Goal: Information Seeking & Learning: Learn about a topic

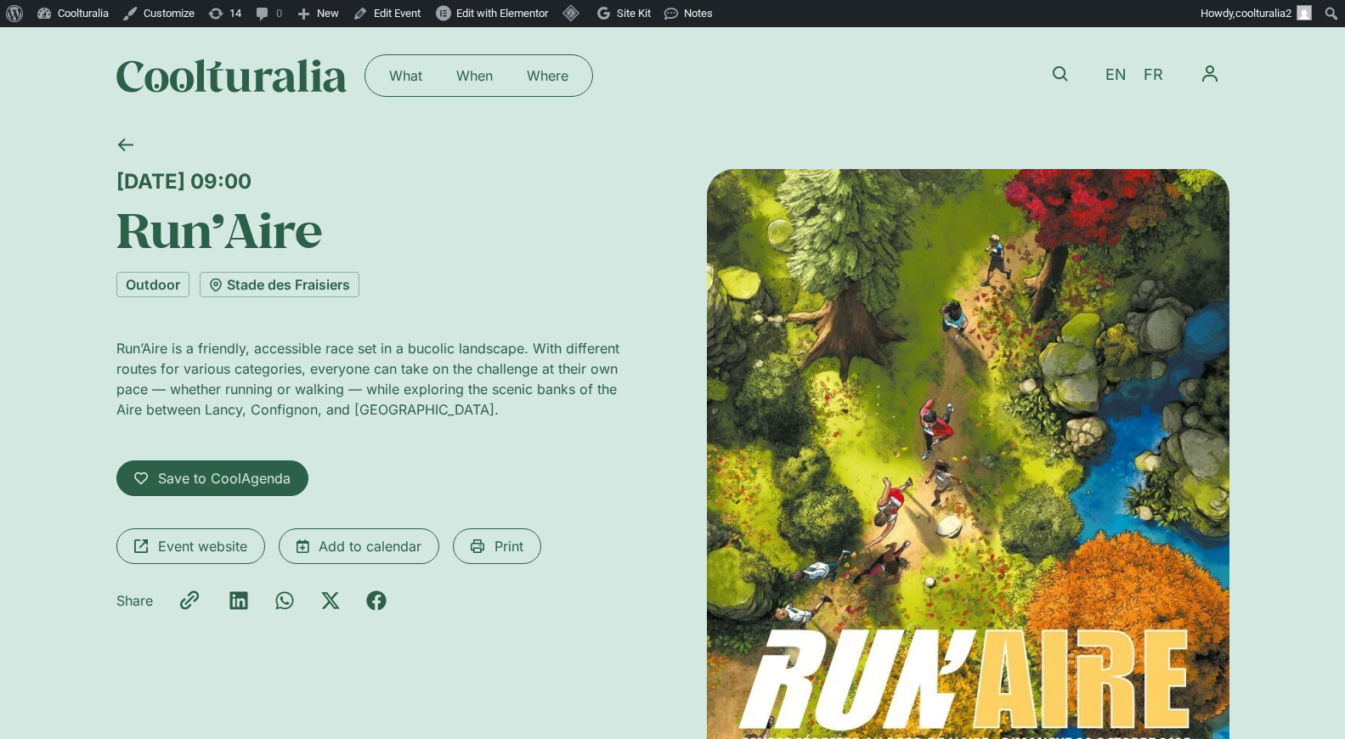
scroll to position [65, 0]
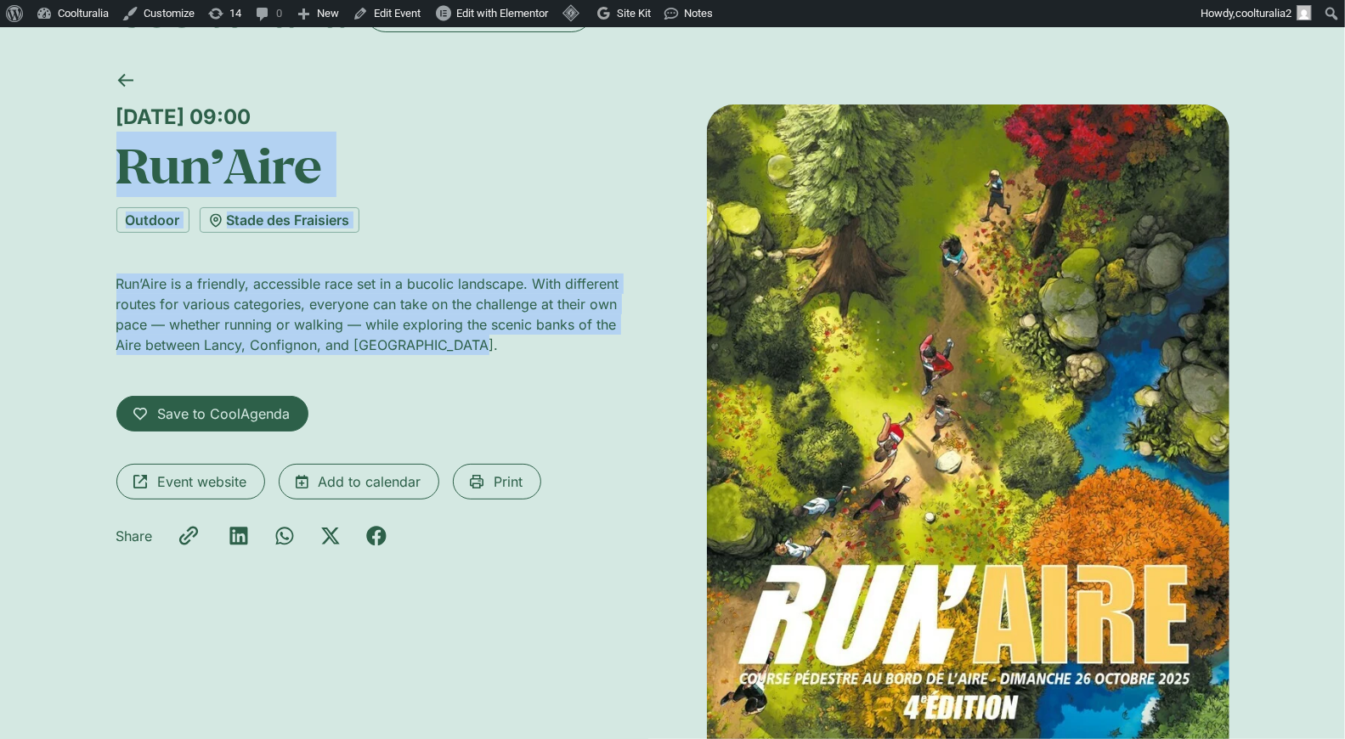
drag, startPoint x: 385, startPoint y: 127, endPoint x: 117, endPoint y: 116, distance: 267.9
click at [117, 116] on div "Sunday 26 October, 09:00" at bounding box center [377, 117] width 523 height 25
copy div "Sunday 26 October, 09:00"
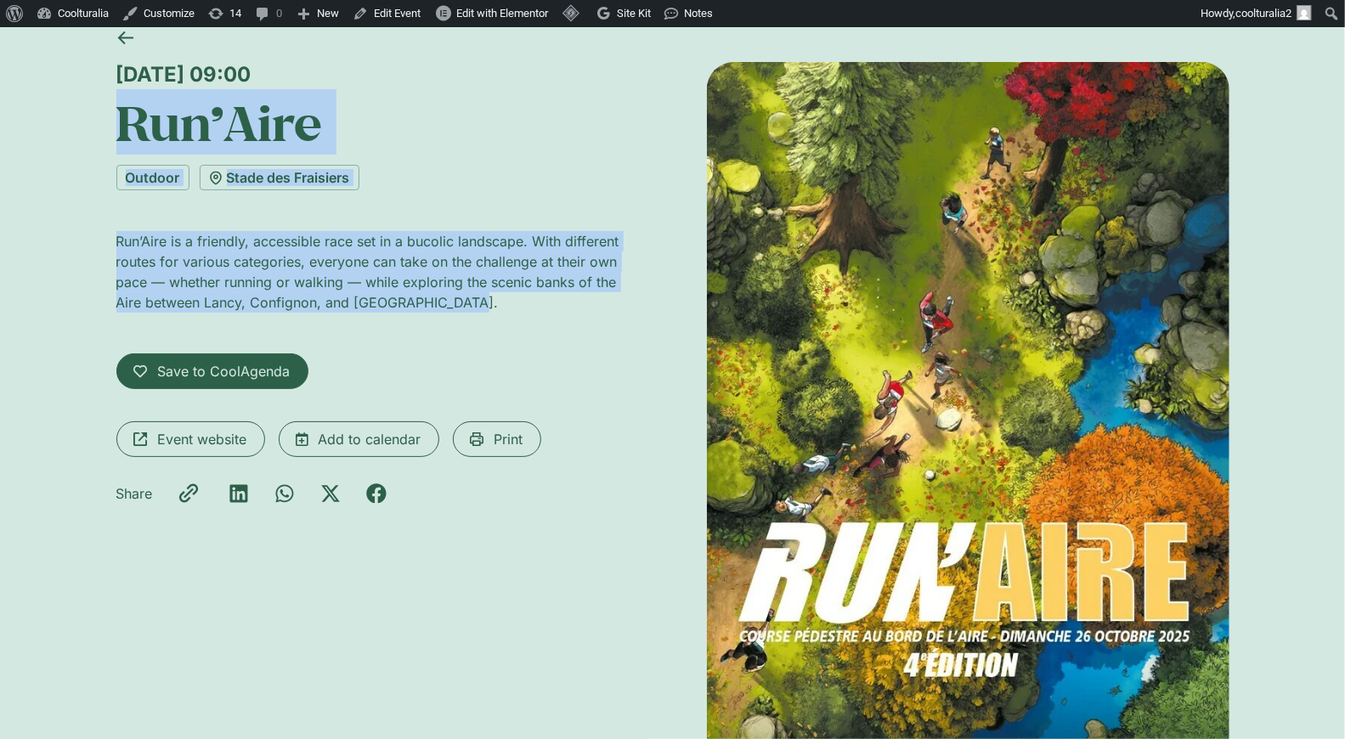
scroll to position [99, 0]
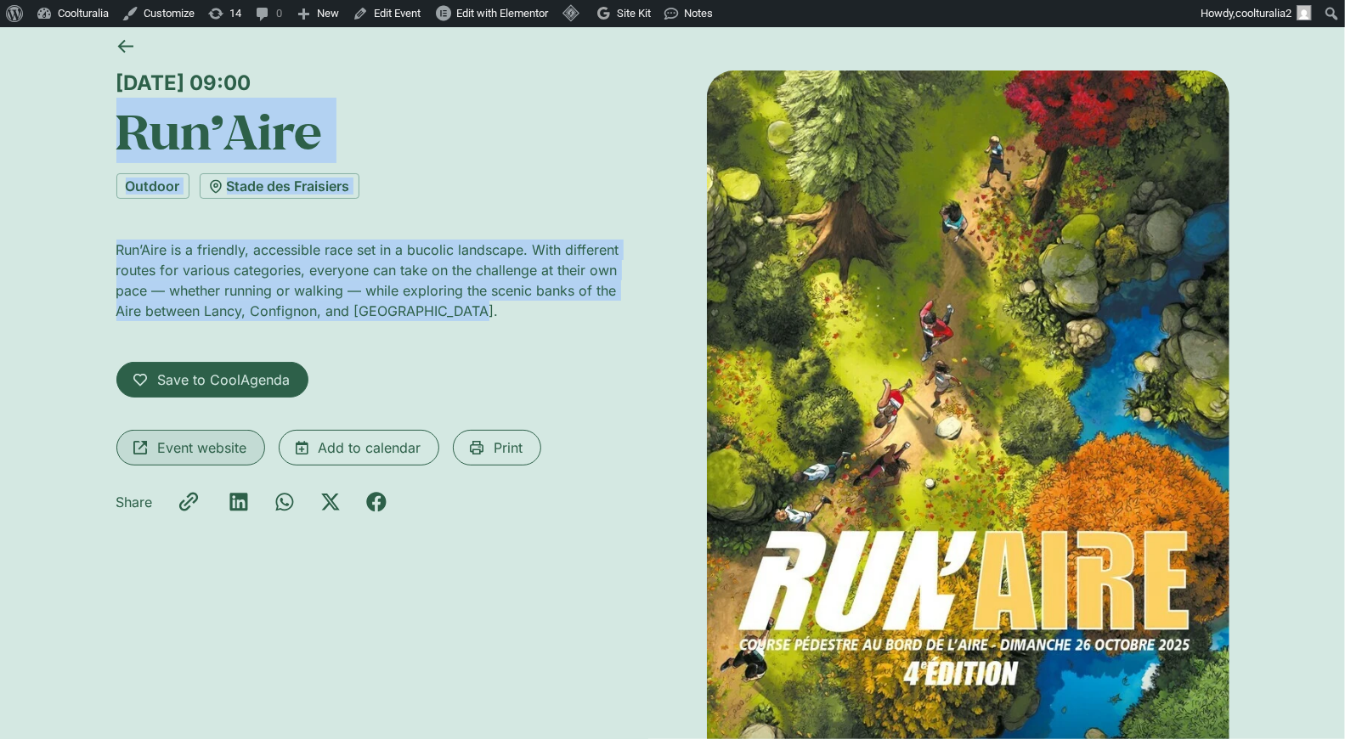
click at [209, 446] on span "Event website" at bounding box center [202, 448] width 89 height 20
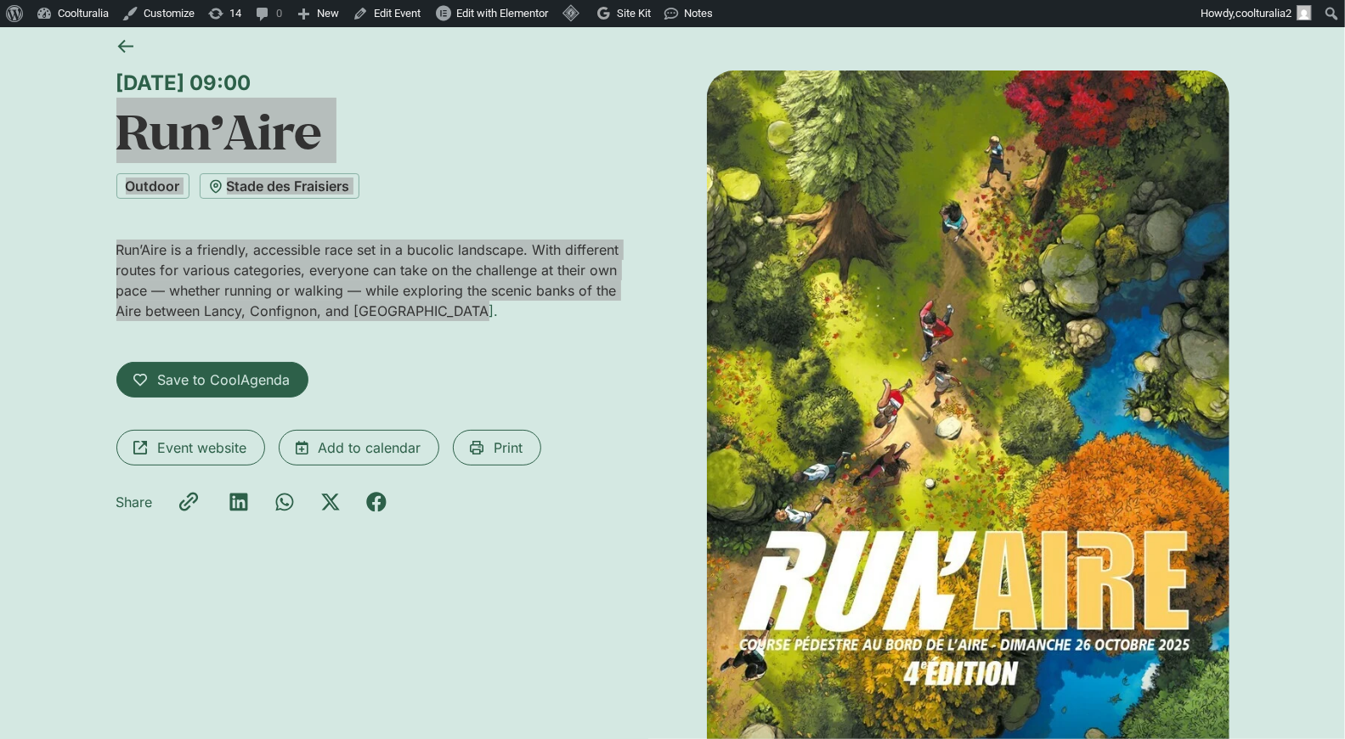
scroll to position [0, 0]
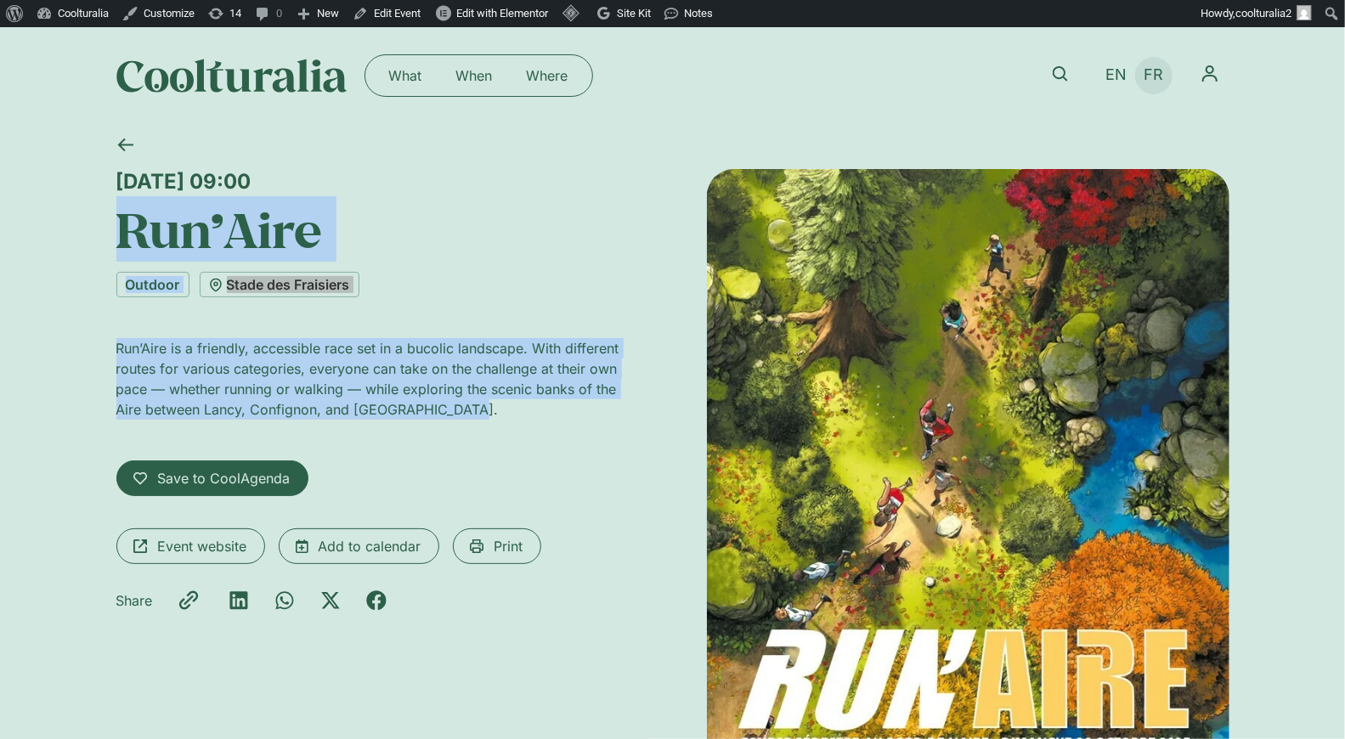
click at [1156, 77] on span "FR" at bounding box center [1154, 75] width 20 height 18
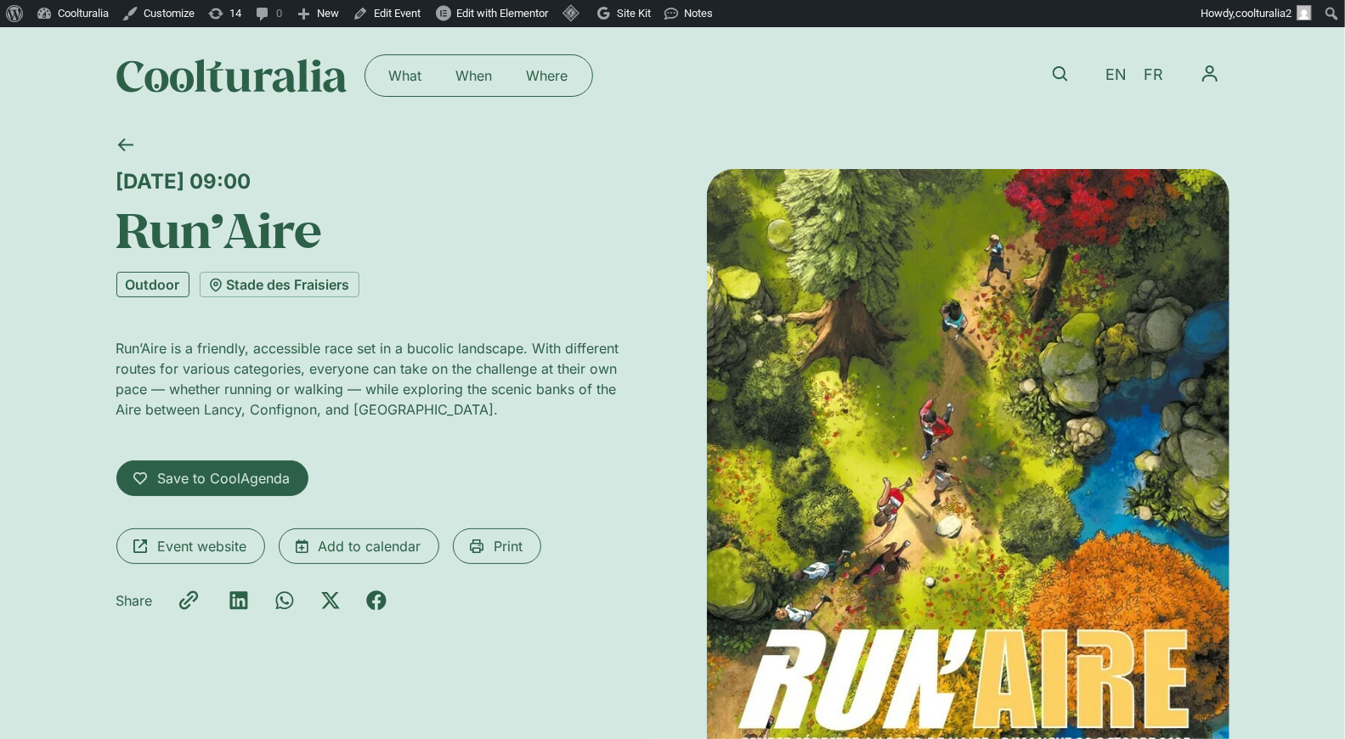
click at [165, 287] on link "Outdoor" at bounding box center [152, 284] width 73 height 25
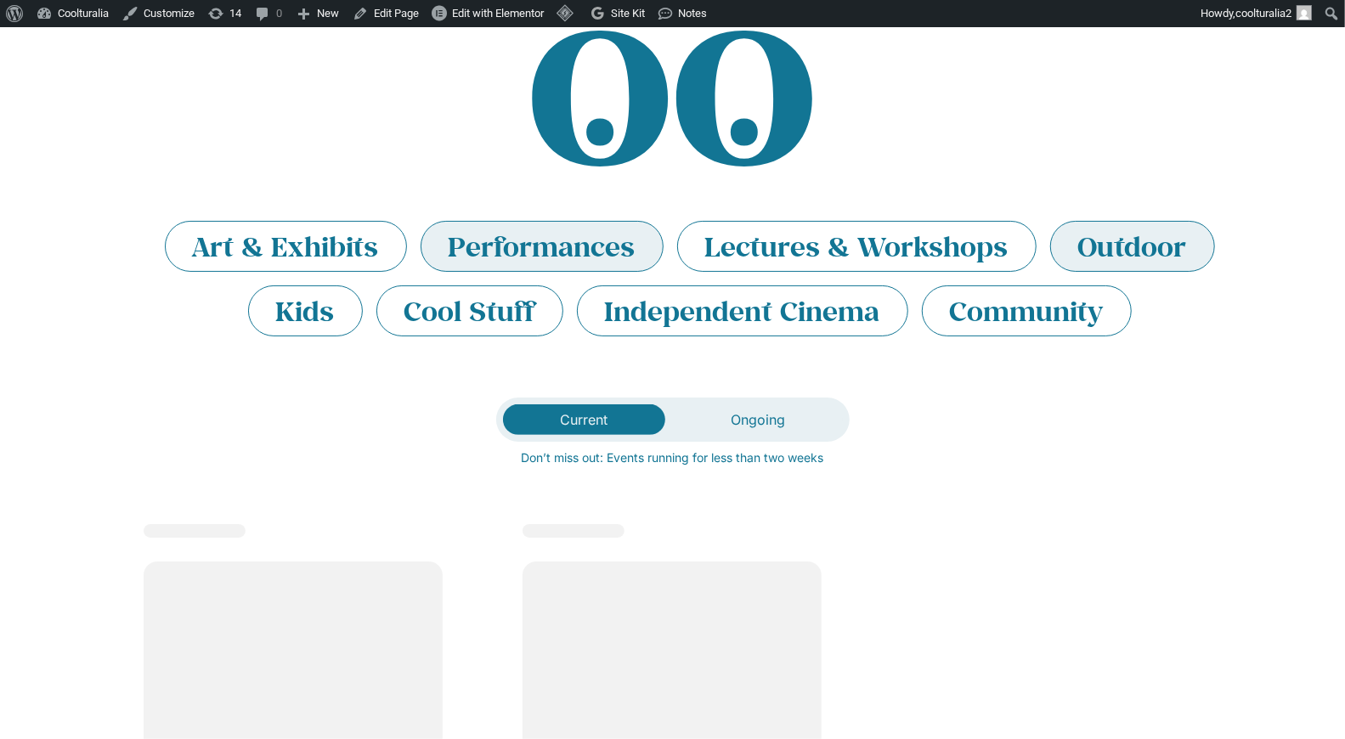
scroll to position [134, 0]
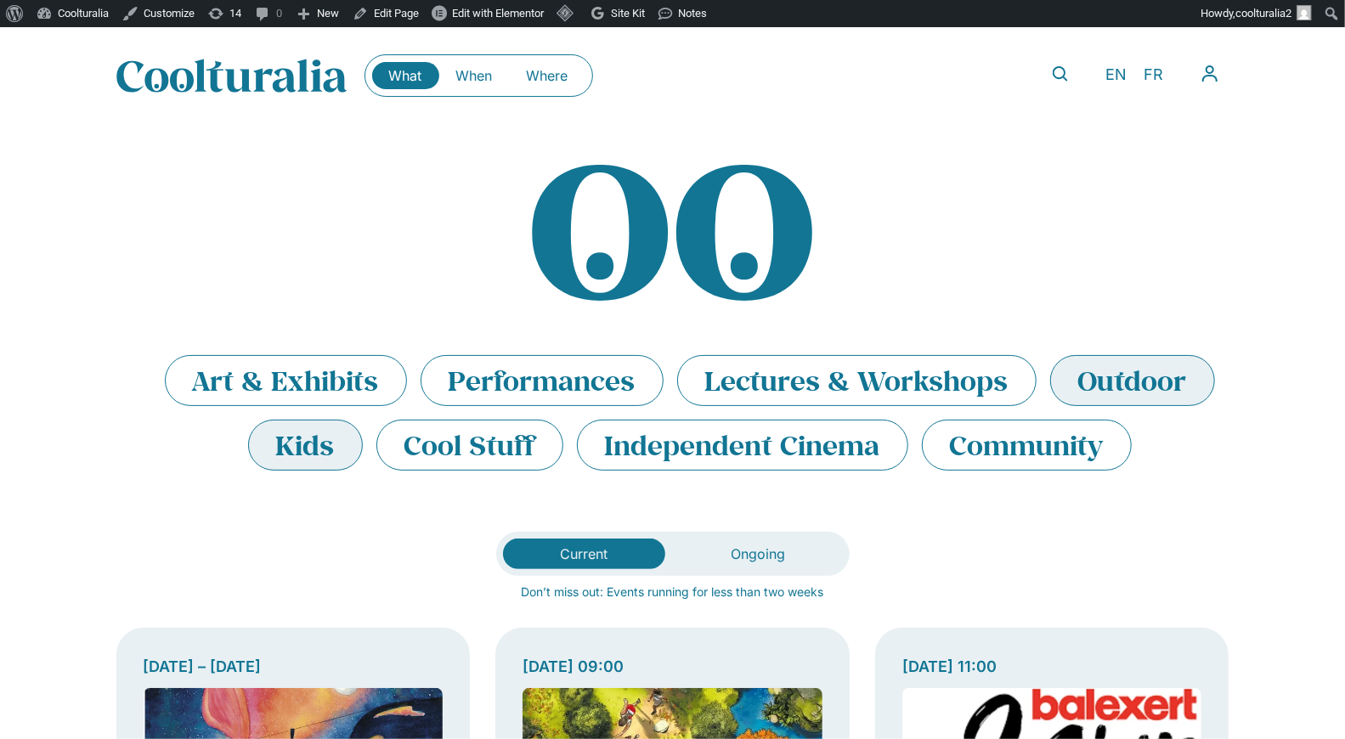
click at [323, 455] on li "Kids" at bounding box center [305, 445] width 115 height 51
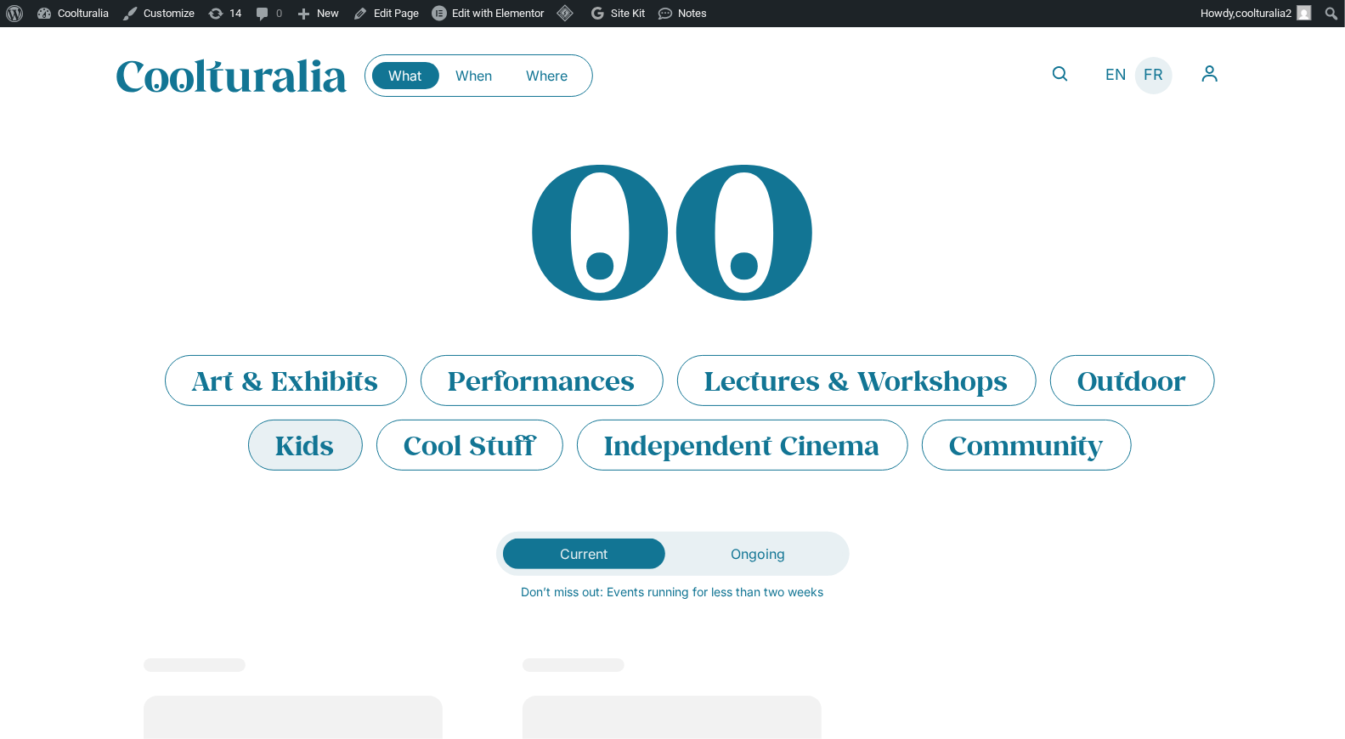
click at [1156, 66] on span "FR" at bounding box center [1154, 75] width 20 height 18
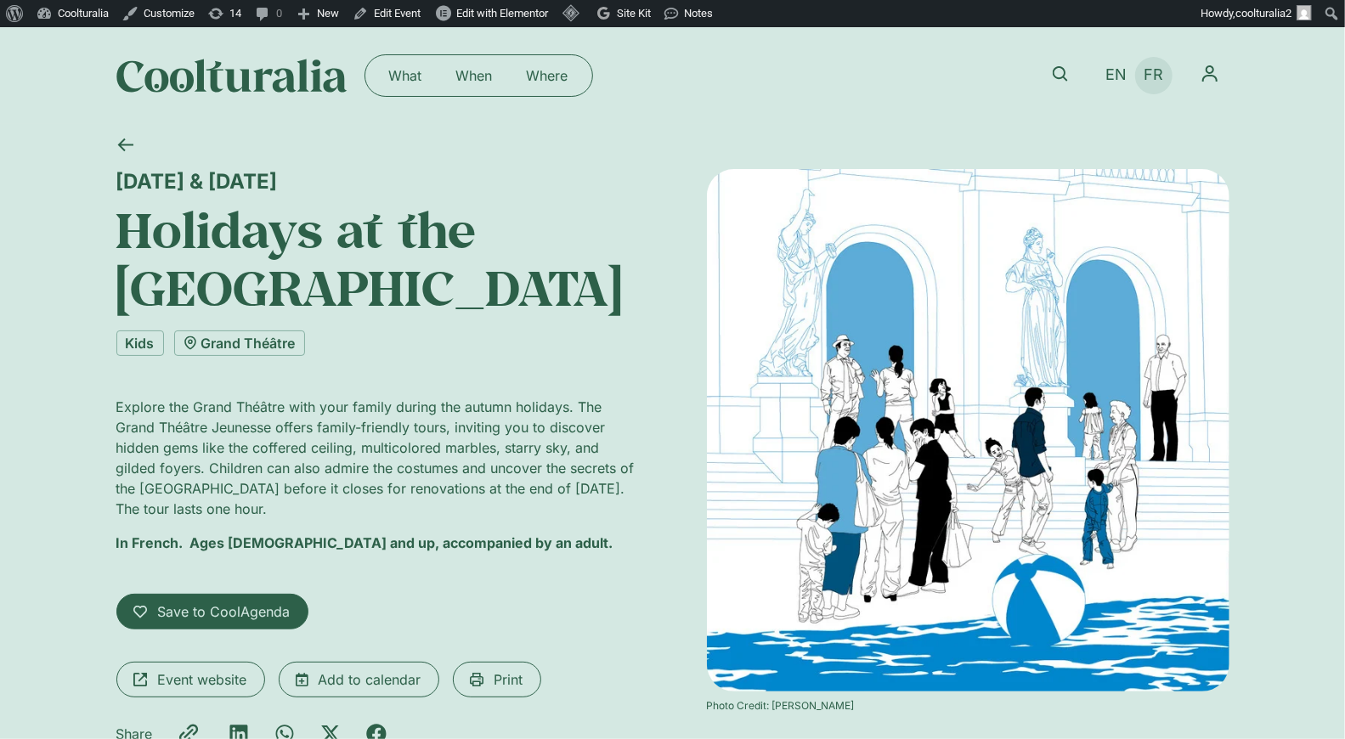
click at [1157, 72] on span "FR" at bounding box center [1154, 75] width 20 height 18
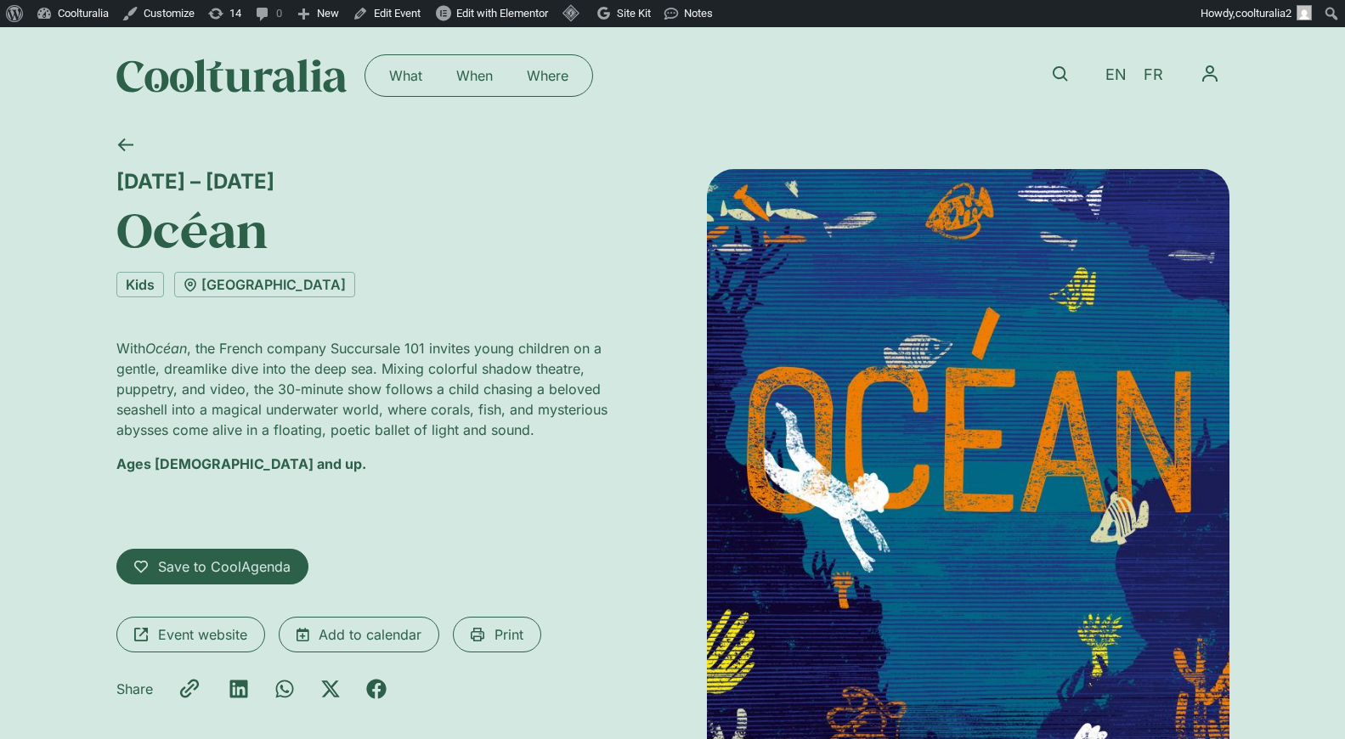
click at [1155, 71] on span "FR" at bounding box center [1154, 75] width 20 height 18
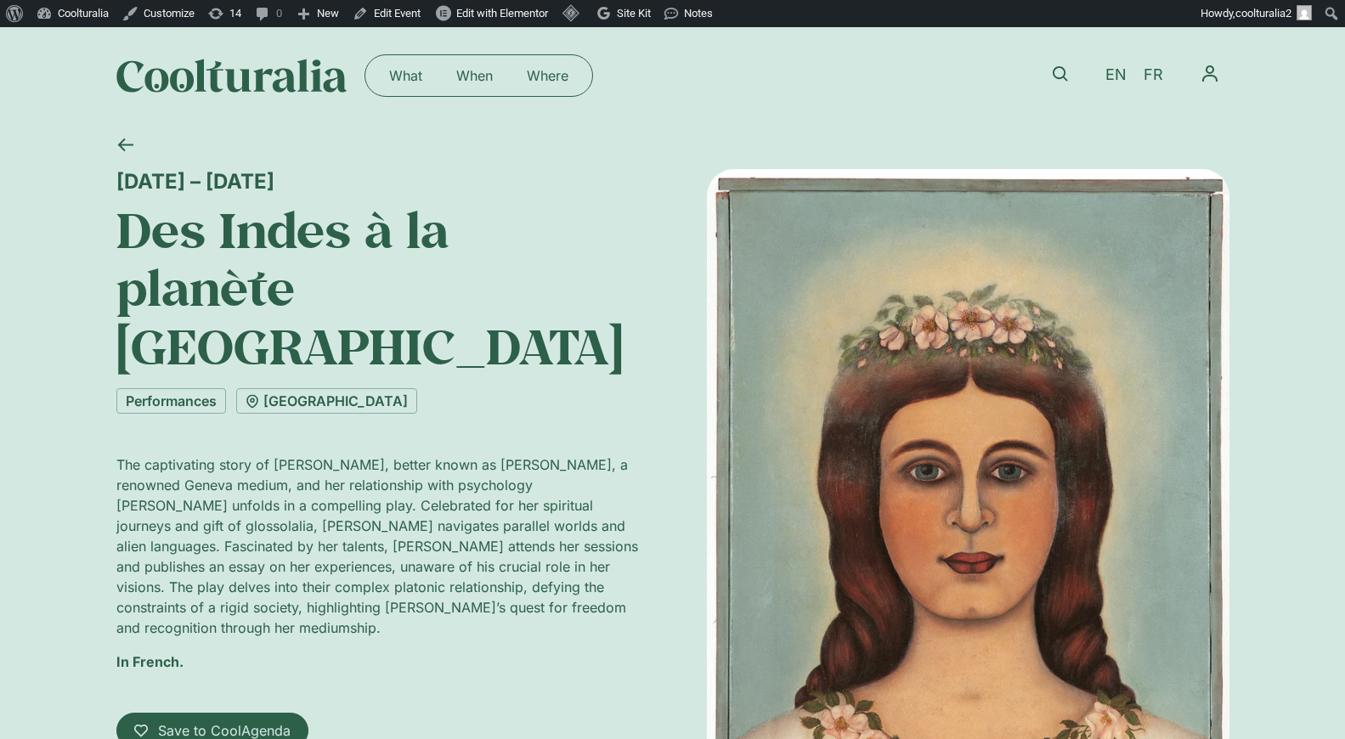
click at [1158, 71] on span "FR" at bounding box center [1154, 75] width 20 height 18
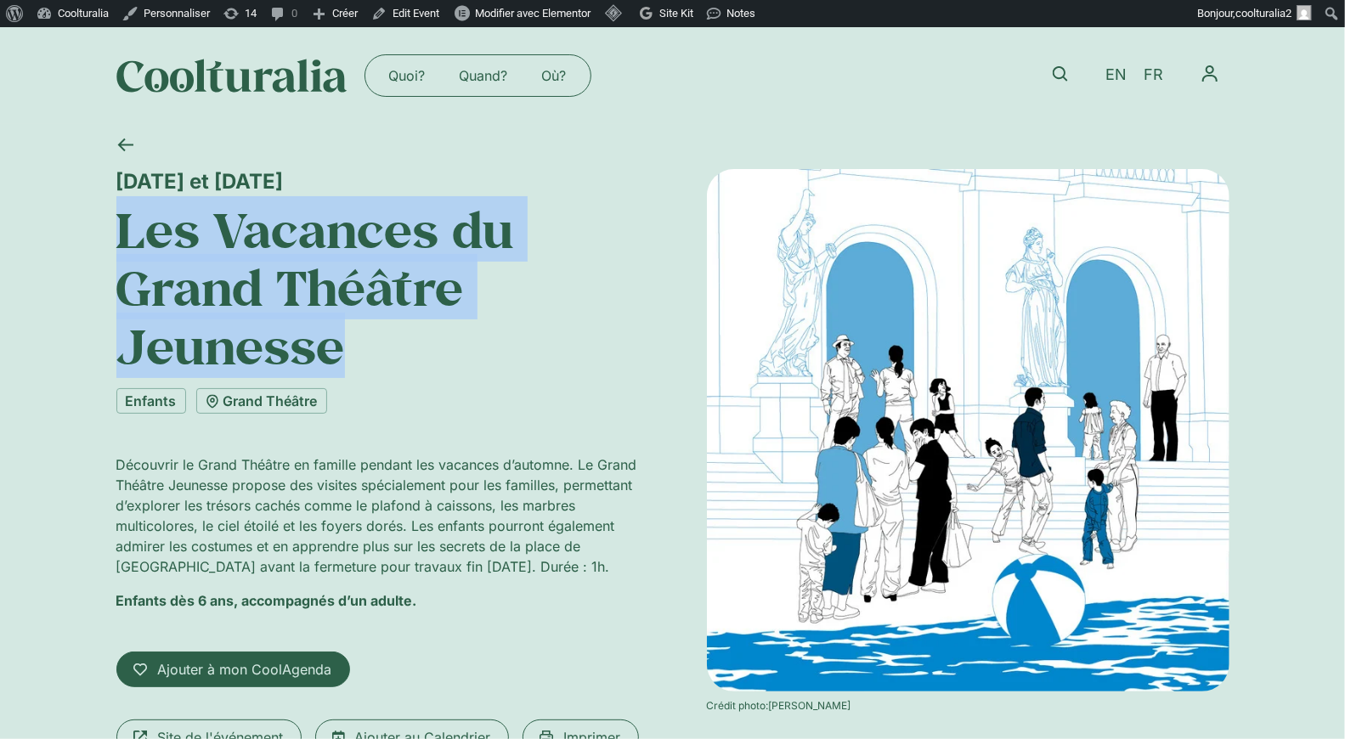
drag, startPoint x: 365, startPoint y: 369, endPoint x: 100, endPoint y: 239, distance: 295.4
click at [100, 239] on div "22 et 24 octobre Les Vacances du Grand Théâtre Jeunesse Enfants Grand Théâtre D…" at bounding box center [672, 500] width 1345 height 752
copy h1 "Les Vacances du Grand Théâtre Jeunesse"
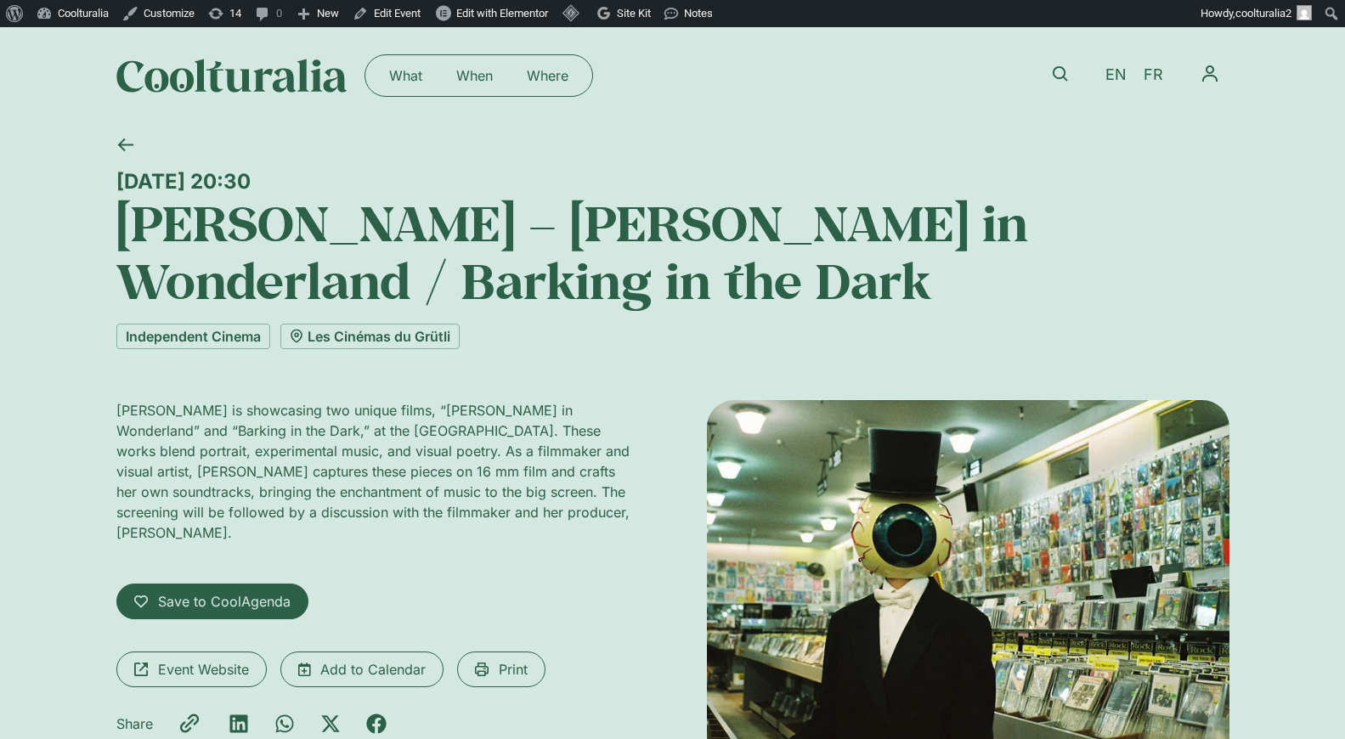
scroll to position [17, 0]
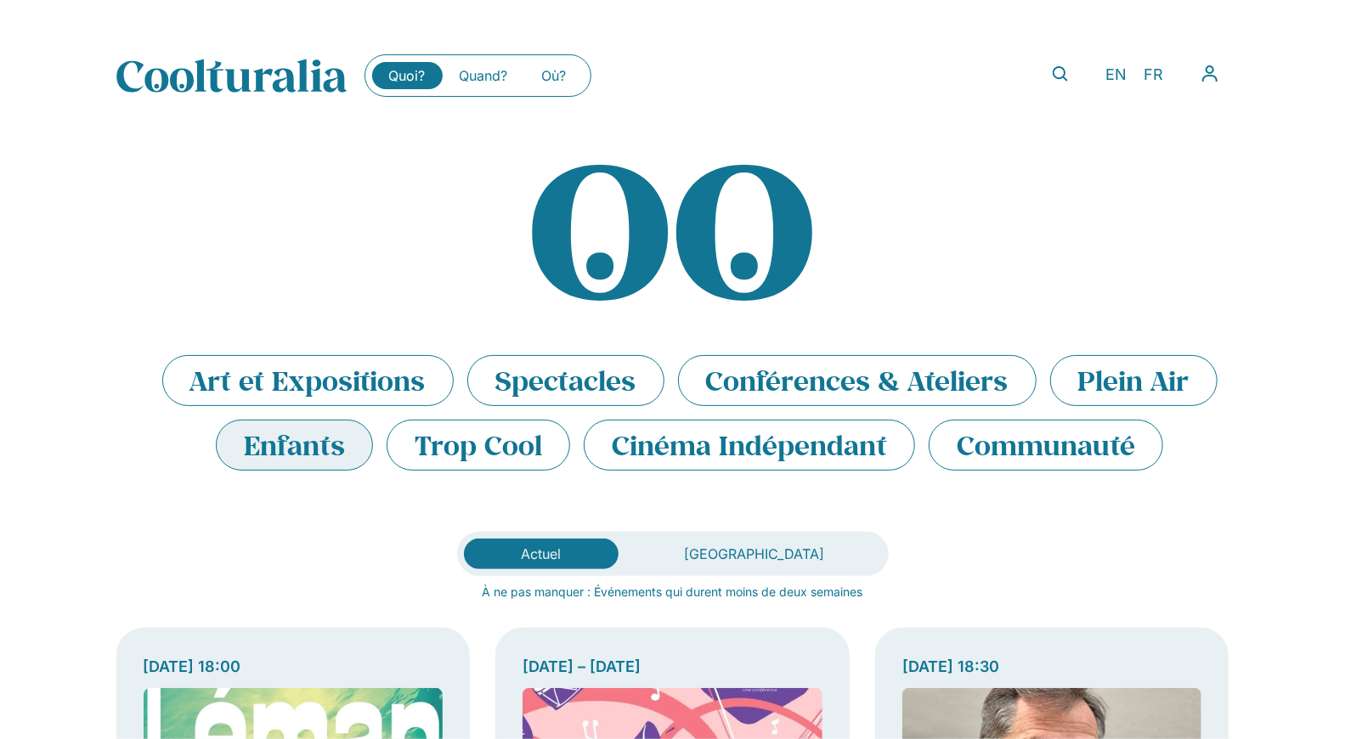
click at [310, 445] on li "Enfants" at bounding box center [294, 445] width 157 height 51
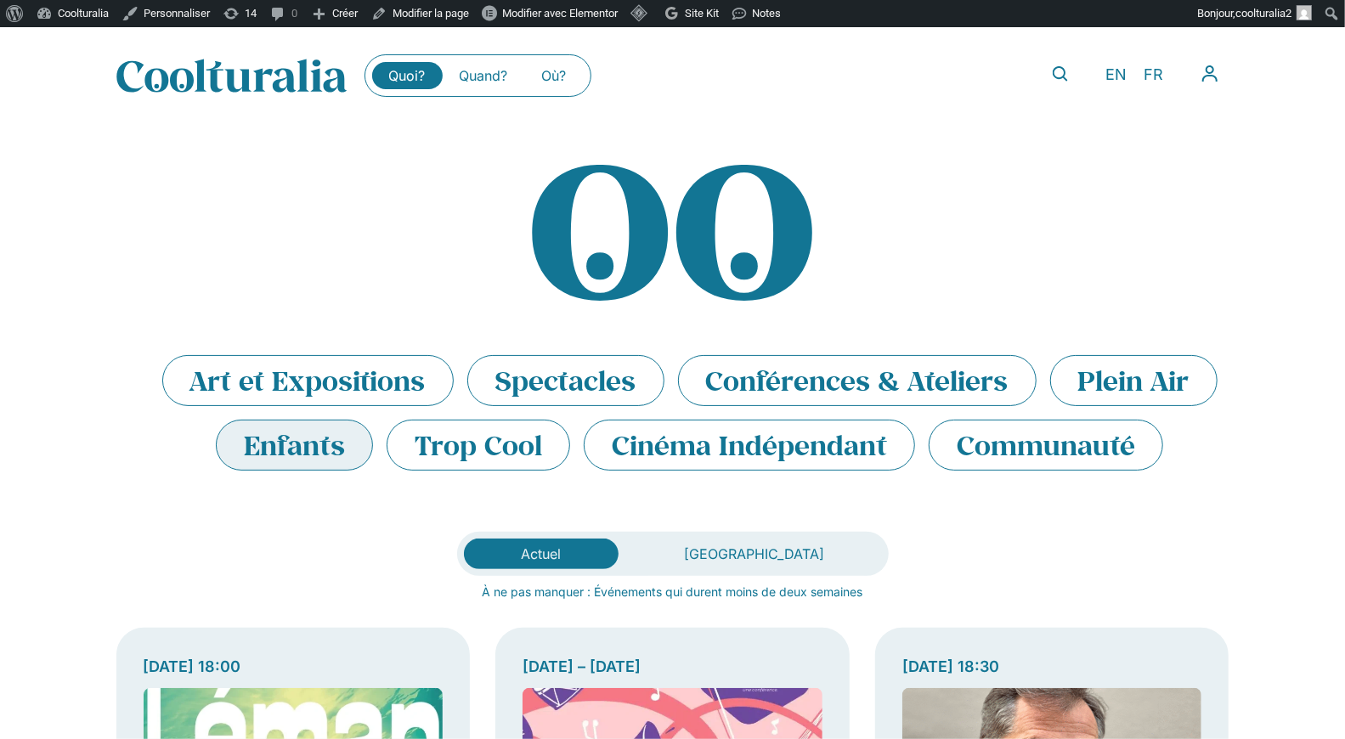
click at [292, 438] on li "Enfants" at bounding box center [294, 445] width 157 height 51
